Goal: Browse casually: Explore the website without a specific task or goal

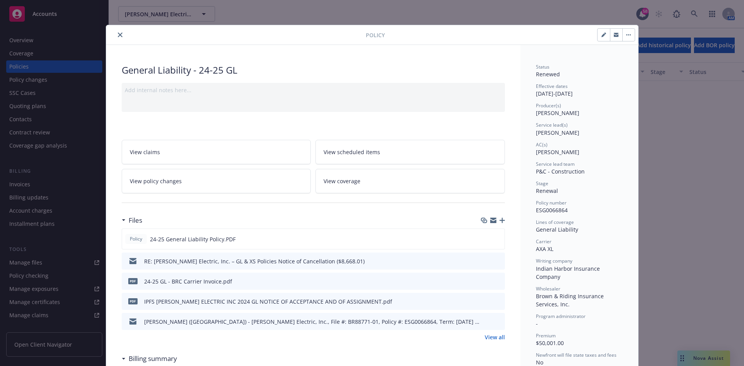
scroll to position [1360, 0]
